Goal: Task Accomplishment & Management: Manage account settings

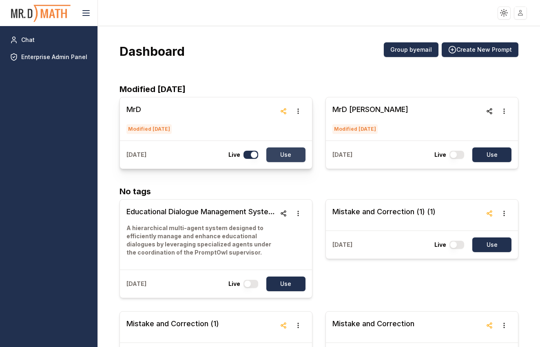
click at [292, 155] on button "Use" at bounding box center [285, 155] width 39 height 15
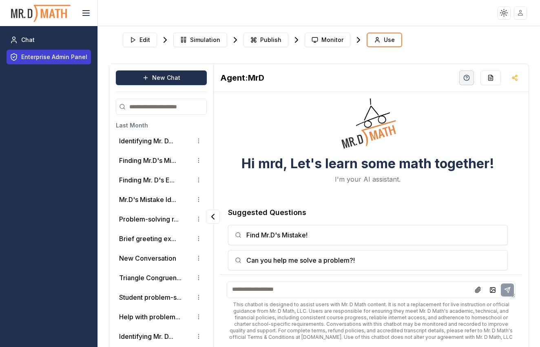
click at [51, 60] on span "Enterprise Admin Panel" at bounding box center [54, 57] width 66 height 8
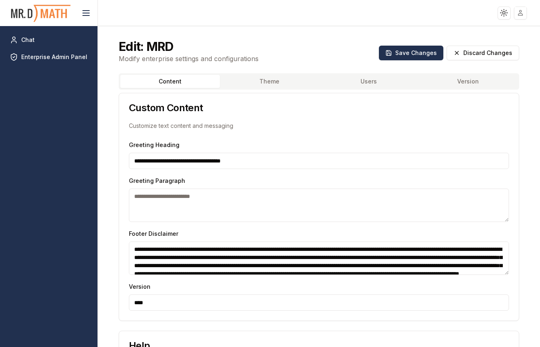
click at [374, 83] on button "Users" at bounding box center [368, 81] width 99 height 13
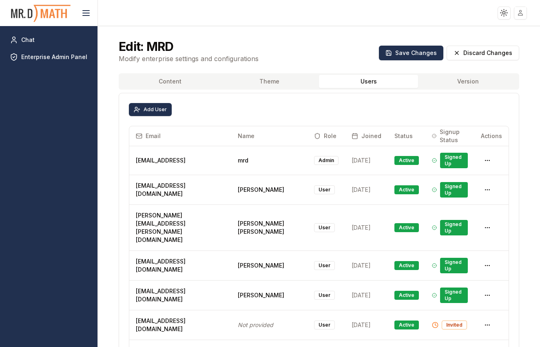
click at [230, 104] on div "Add User" at bounding box center [319, 109] width 380 height 13
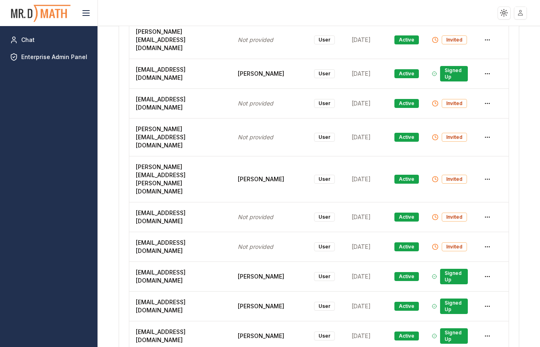
click at [449, 187] on html "Toggle theme Toggle user menu Chat Enterprise Admin Panel Edit: MRD Modify ente…" at bounding box center [270, 173] width 540 height 347
click at [449, 215] on div "Delete User" at bounding box center [482, 216] width 49 height 13
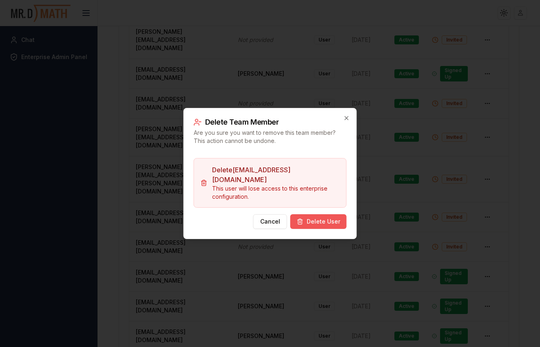
click at [330, 220] on button "Delete User" at bounding box center [318, 221] width 56 height 15
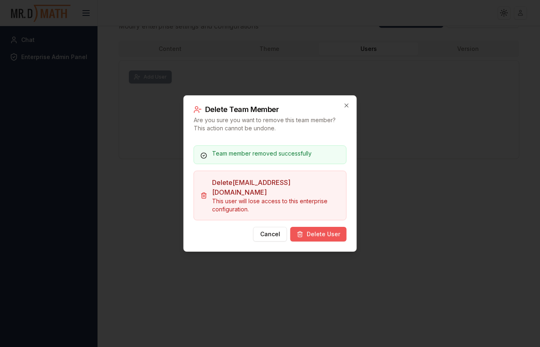
scroll to position [33, 0]
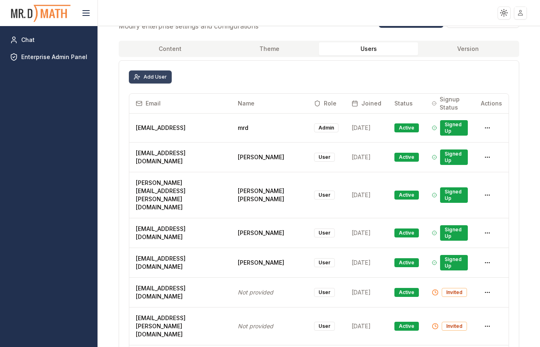
click at [148, 81] on button "Add User" at bounding box center [150, 77] width 43 height 13
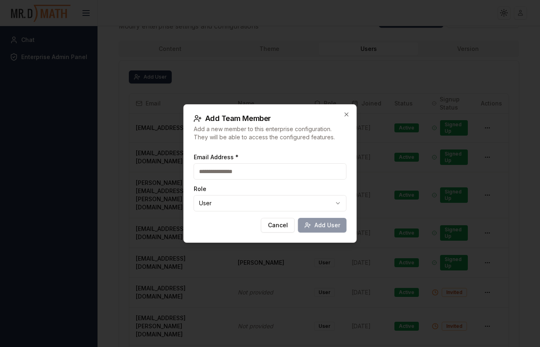
click at [219, 172] on input "Email Address *" at bounding box center [270, 172] width 153 height 16
type input "**********"
click at [330, 223] on button "Add User" at bounding box center [322, 225] width 49 height 15
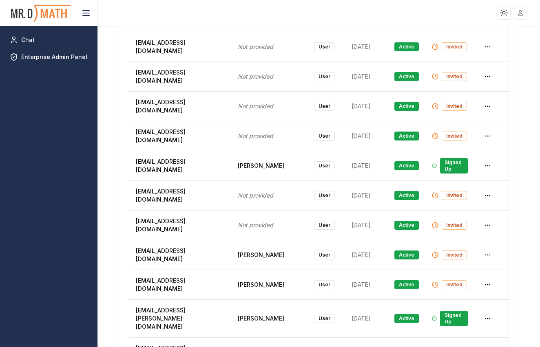
scroll to position [6954, 0]
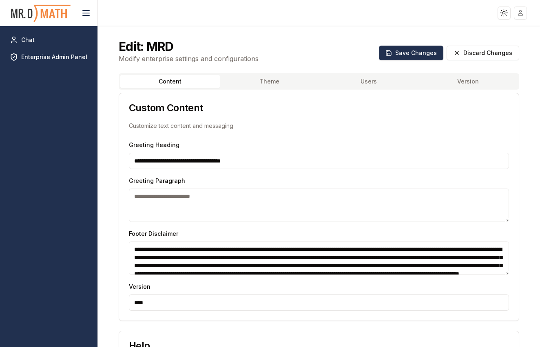
click at [405, 80] on button "Users" at bounding box center [368, 81] width 99 height 13
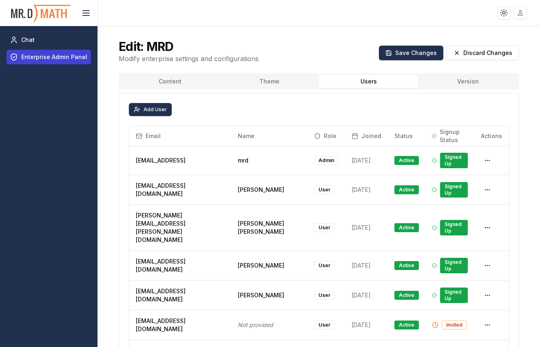
click at [47, 54] on span "Enterprise Admin Panel" at bounding box center [54, 57] width 66 height 8
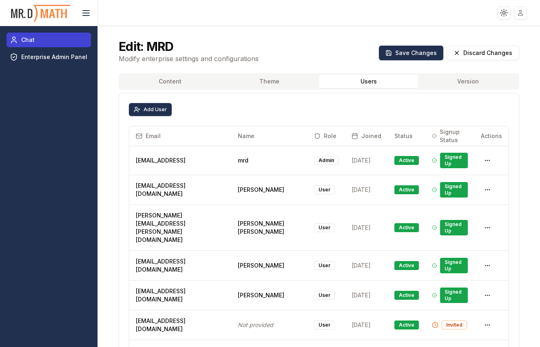
click at [29, 39] on span "Chat" at bounding box center [27, 40] width 13 height 8
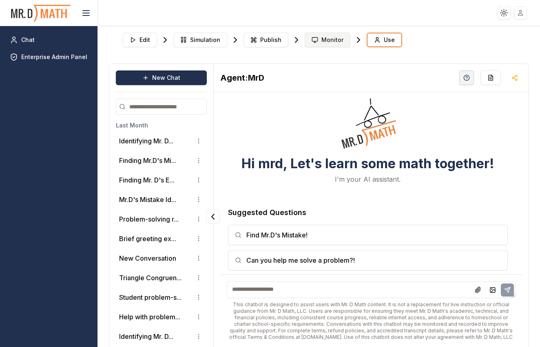
click at [321, 41] on span "Monitor" at bounding box center [332, 40] width 22 height 8
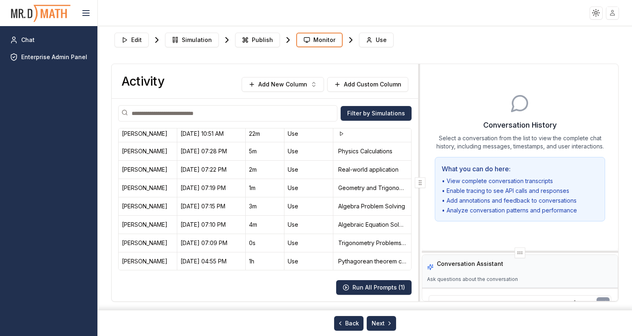
scroll to position [517, 0]
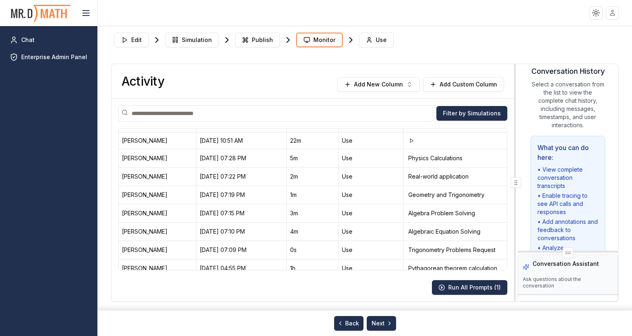
drag, startPoint x: 422, startPoint y: 184, endPoint x: 545, endPoint y: 155, distance: 126.4
click at [540, 155] on div "Activity Add New Column Add Custom Column Filter by Simulations User Start Time…" at bounding box center [365, 182] width 507 height 237
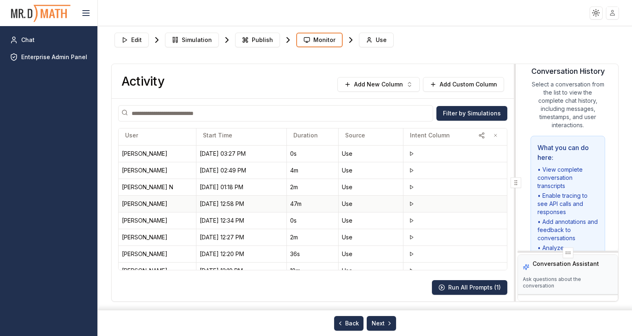
scroll to position [0, 0]
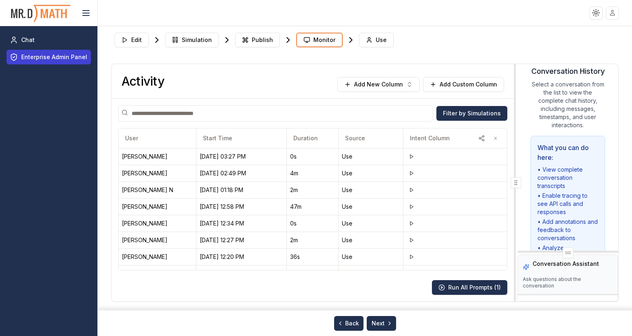
click at [49, 58] on span "Enterprise Admin Panel" at bounding box center [54, 57] width 66 height 8
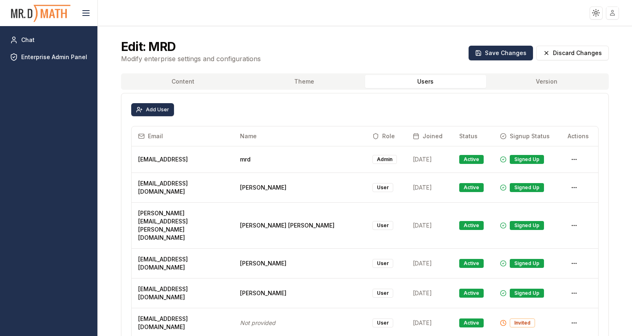
click at [442, 80] on button "Users" at bounding box center [425, 81] width 121 height 13
click at [248, 102] on div "Add User" at bounding box center [365, 109] width 487 height 33
